Goal: Check status: Check status

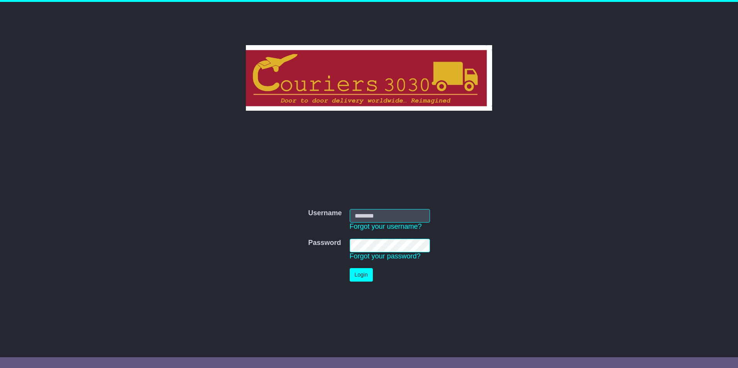
type input "********"
click at [357, 279] on button "Login" at bounding box center [361, 275] width 23 height 14
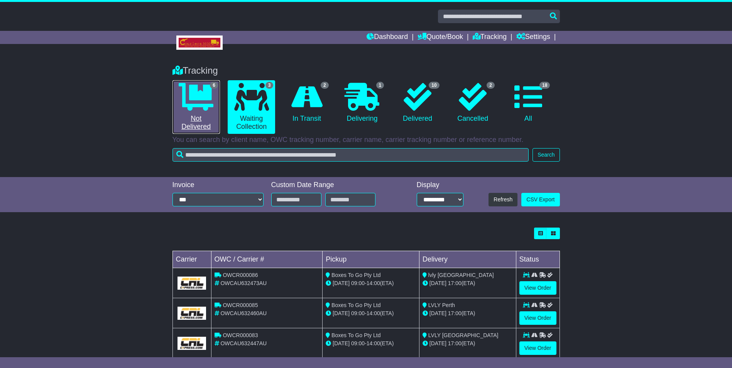
click at [195, 102] on icon at bounding box center [196, 97] width 35 height 28
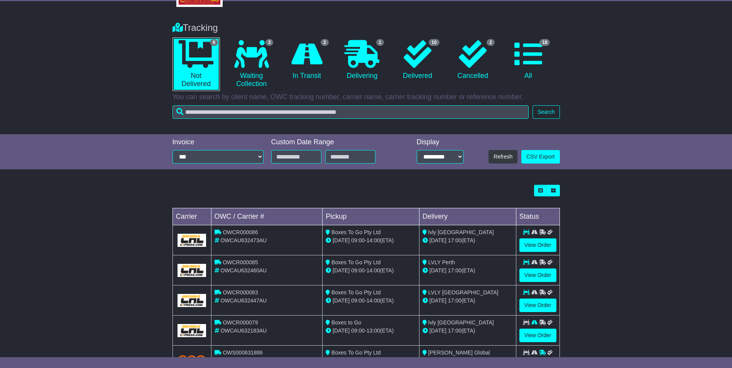
scroll to position [108, 0]
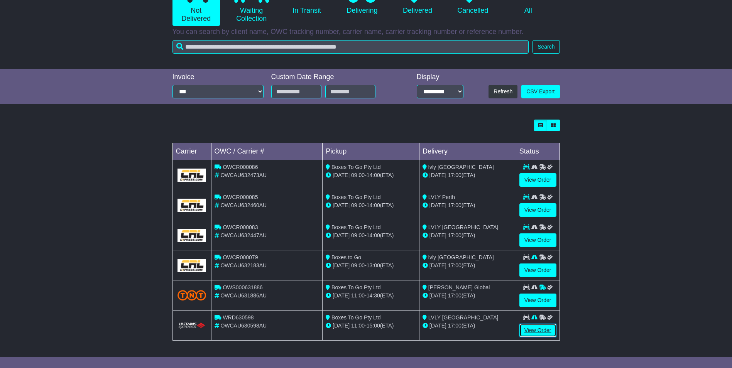
click at [541, 329] on link "View Order" at bounding box center [537, 331] width 37 height 14
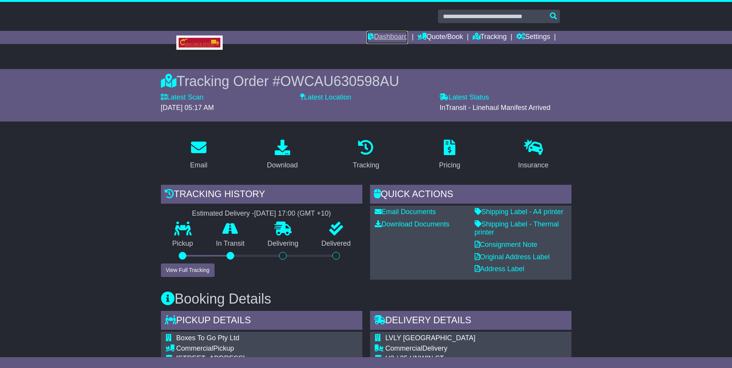
click at [377, 37] on link "Dashboard" at bounding box center [386, 37] width 41 height 13
